Goal: Find specific page/section: Find specific page/section

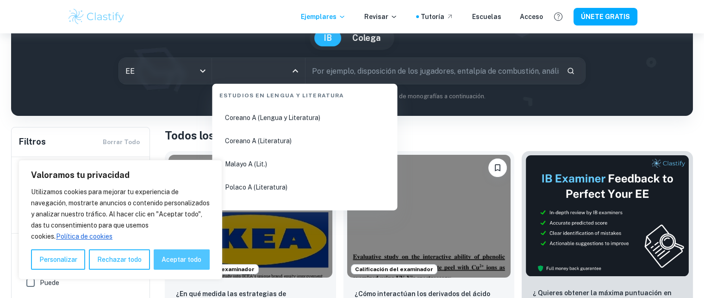
scroll to position [417, 0]
click at [180, 260] on font "Aceptar todo" at bounding box center [182, 258] width 40 height 7
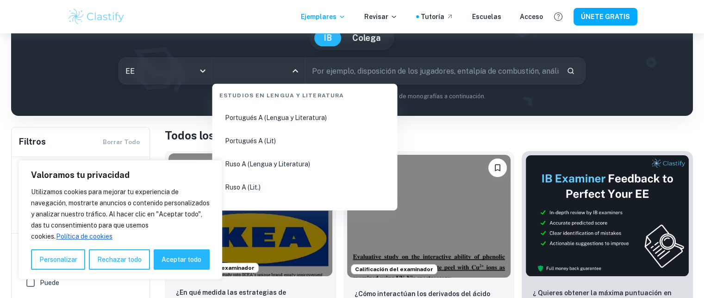
checkbox input "true"
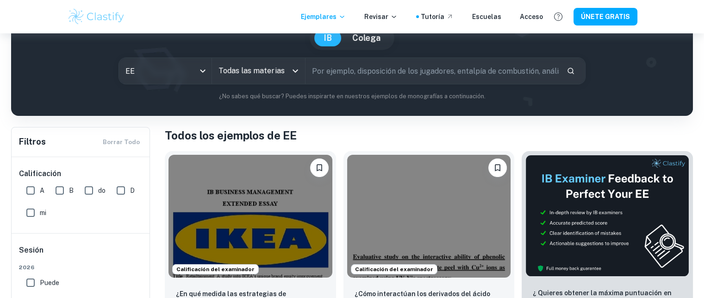
click at [254, 61] on div "Todas las materias" at bounding box center [258, 71] width 93 height 26
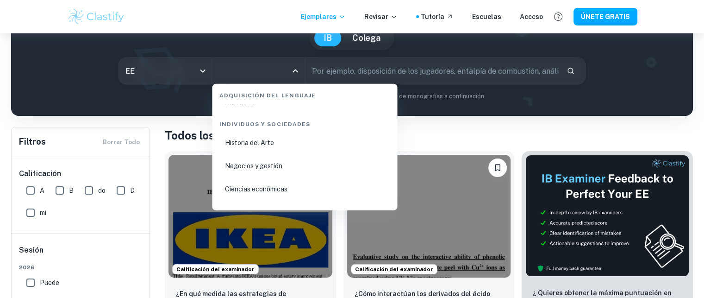
scroll to position [1065, 0]
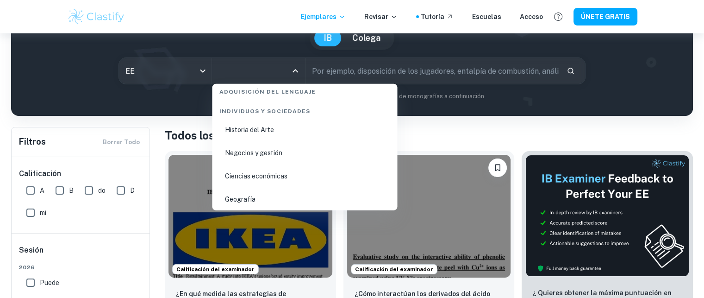
click at [268, 155] on font "Negocios y gestión" at bounding box center [253, 152] width 57 height 7
type input "Business and Management"
